Goal: Transaction & Acquisition: Obtain resource

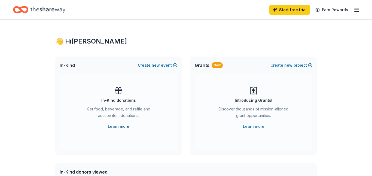
click at [120, 129] on link "Learn more" at bounding box center [119, 126] width 22 height 7
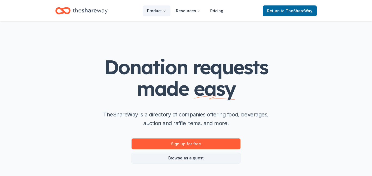
scroll to position [36, 0]
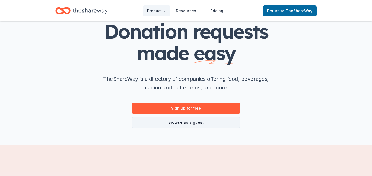
click at [211, 120] on link "Browse as a guest" at bounding box center [186, 122] width 109 height 11
click at [209, 127] on link "Browse as a guest" at bounding box center [186, 122] width 109 height 11
click at [220, 123] on link "Browse as a guest" at bounding box center [186, 122] width 109 height 11
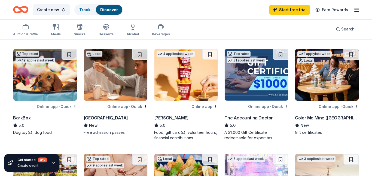
scroll to position [142, 0]
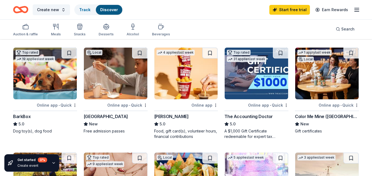
click at [53, 89] on img at bounding box center [44, 74] width 63 height 52
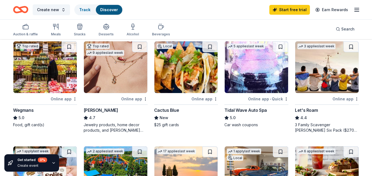
scroll to position [257, 0]
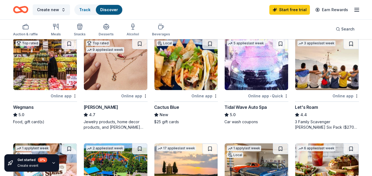
click at [120, 79] on img at bounding box center [115, 64] width 63 height 52
click at [172, 108] on div "Cactus Blue" at bounding box center [166, 107] width 25 height 7
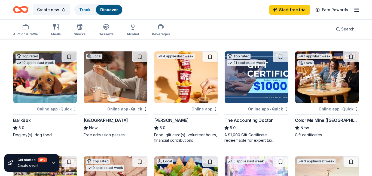
scroll to position [137, 0]
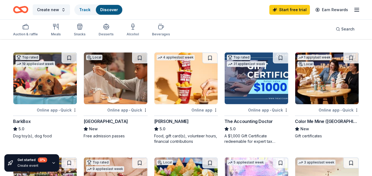
click at [113, 123] on div "[GEOGRAPHIC_DATA]" at bounding box center [106, 121] width 44 height 7
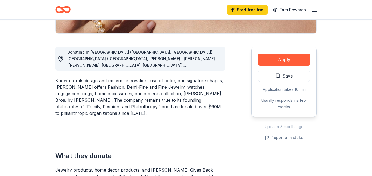
scroll to position [132, 0]
click at [213, 60] on div "Donating in AL (Birmingham, Huntsville); AR (Little Rock, Rogers); AZ (Chandler…" at bounding box center [144, 59] width 154 height 20
click at [219, 68] on div "Donating in AL (Birmingham, Huntsville); AR (Little Rock, Rogers); AZ (Chandler…" at bounding box center [144, 59] width 154 height 20
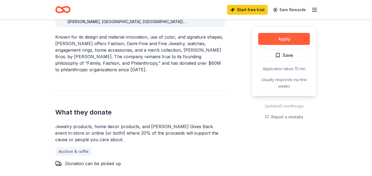
scroll to position [175, 0]
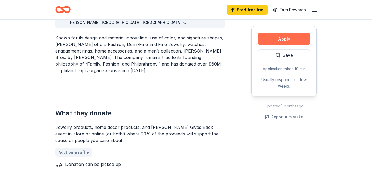
click at [282, 42] on button "Apply" at bounding box center [284, 39] width 52 height 12
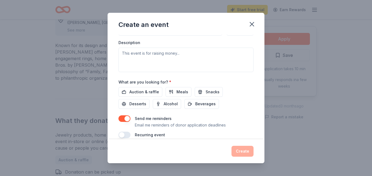
scroll to position [155, 0]
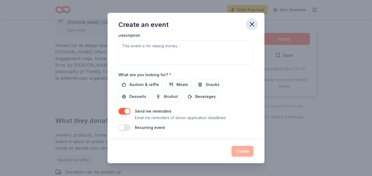
click at [252, 23] on icon "button" at bounding box center [252, 24] width 8 height 8
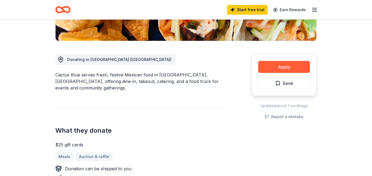
scroll to position [127, 0]
